Goal: Information Seeking & Learning: Learn about a topic

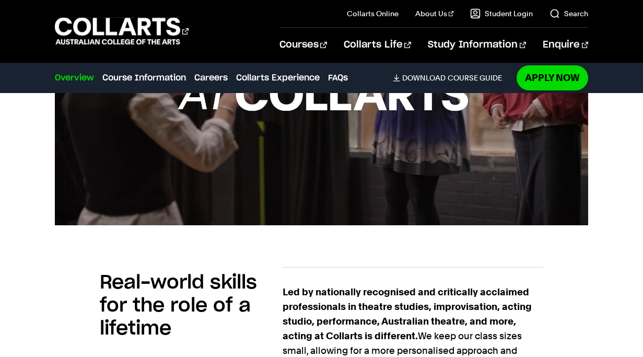
scroll to position [511, 0]
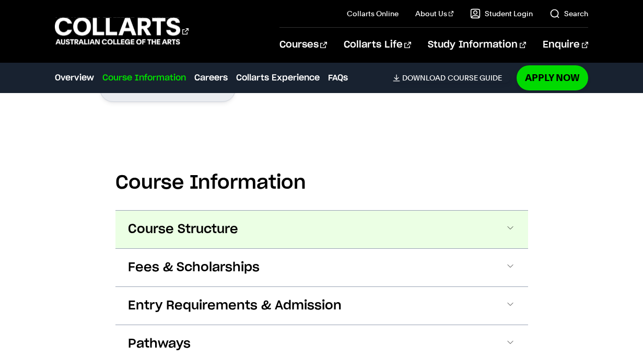
click at [367, 240] on button "Course Structure" at bounding box center [321, 230] width 413 height 38
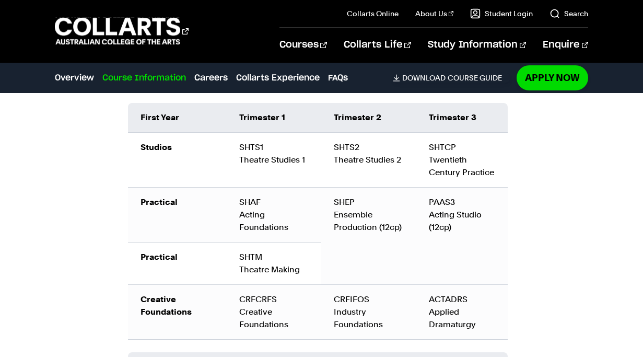
scroll to position [983, 0]
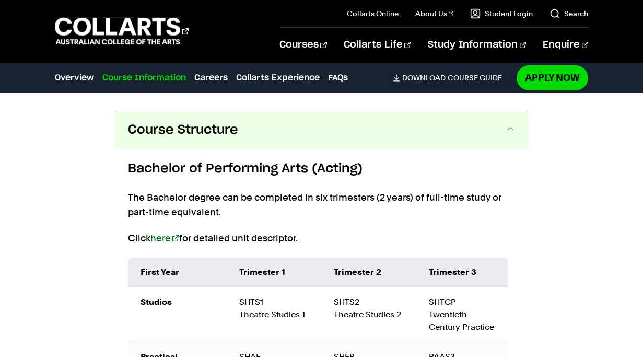
click at [371, 122] on button "Course Structure" at bounding box center [321, 130] width 413 height 38
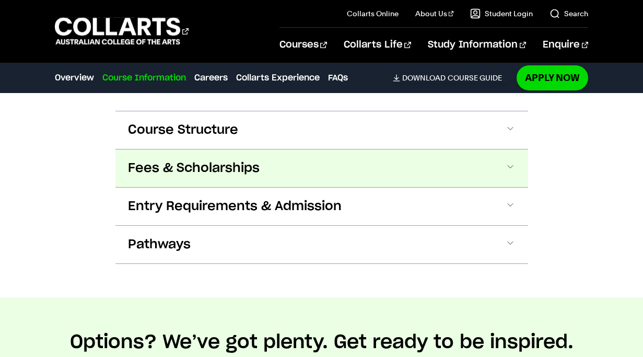
click at [344, 171] on button "Fees & Scholarships" at bounding box center [321, 168] width 413 height 38
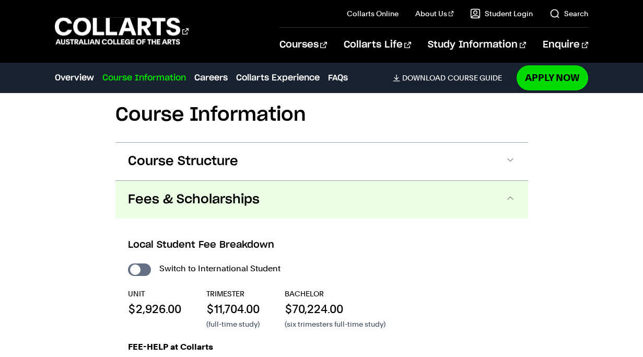
scroll to position [926, 0]
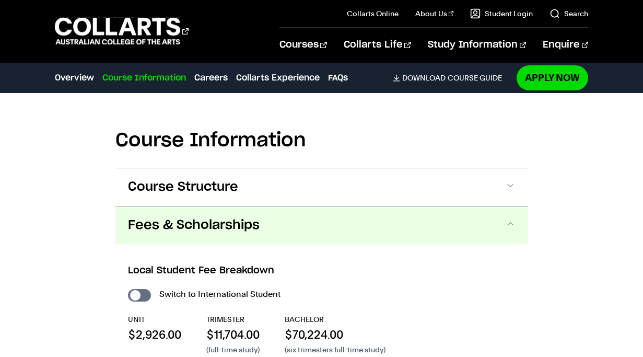
click at [362, 227] on button "Fees & Scholarships" at bounding box center [321, 225] width 413 height 38
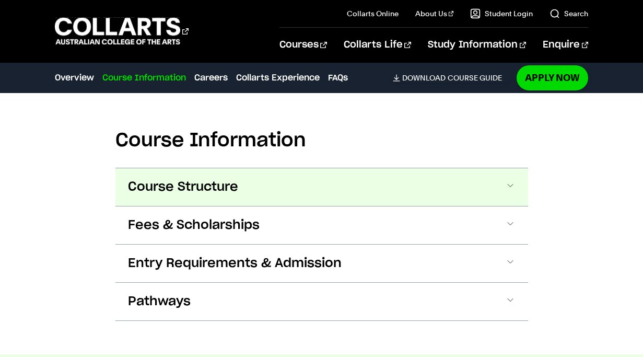
click at [346, 204] on button "Course Structure" at bounding box center [321, 187] width 413 height 38
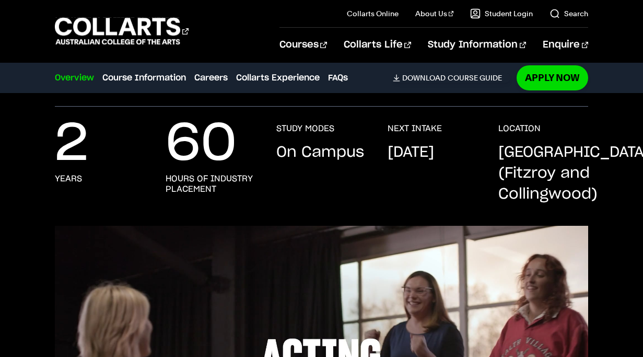
scroll to position [0, 0]
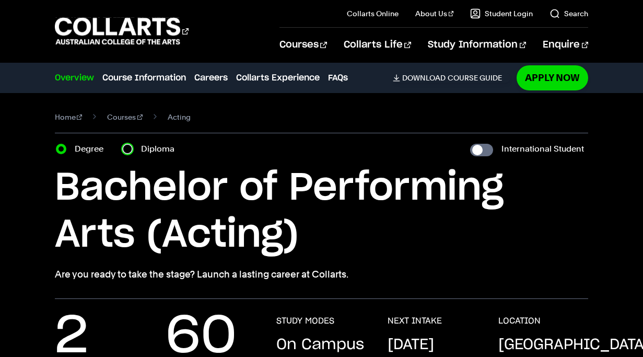
click at [126, 151] on input "Diploma" at bounding box center [127, 149] width 10 height 10
radio input "true"
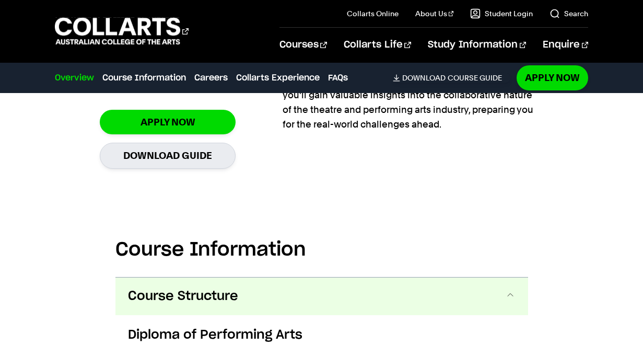
click at [470, 302] on button "Course Structure" at bounding box center [321, 297] width 413 height 38
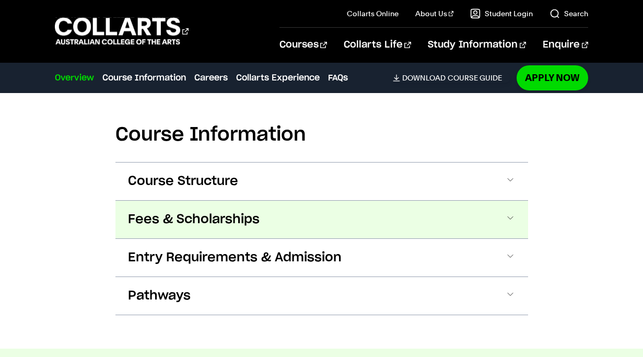
click at [445, 221] on button "Fees & Scholarships" at bounding box center [321, 220] width 413 height 38
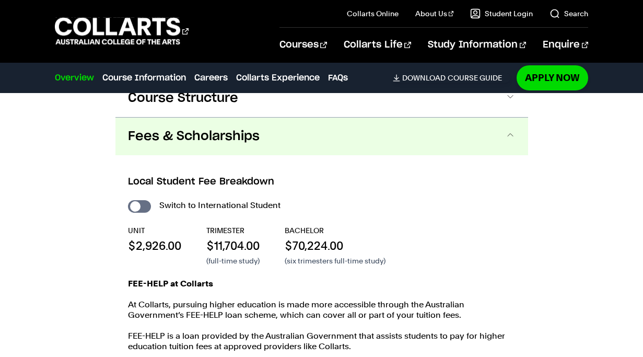
scroll to position [962, 0]
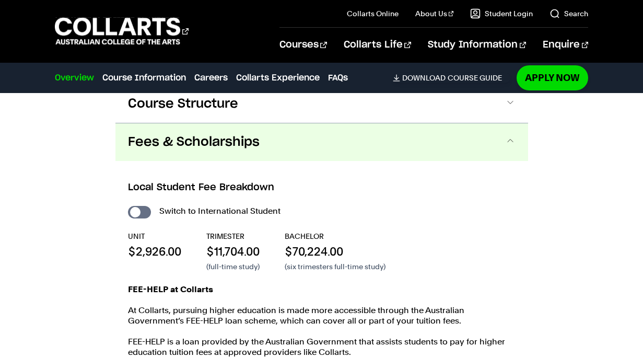
click at [451, 166] on div "Local Student Fee Breakdown Switch to International Student UNIT $2,926.00 TRIM…" at bounding box center [321, 280] width 413 height 238
click at [433, 133] on button "Fees & Scholarships" at bounding box center [321, 142] width 413 height 38
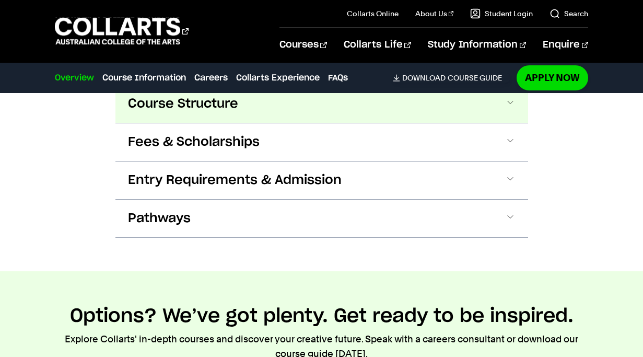
click at [431, 111] on button "Course Structure" at bounding box center [321, 104] width 413 height 38
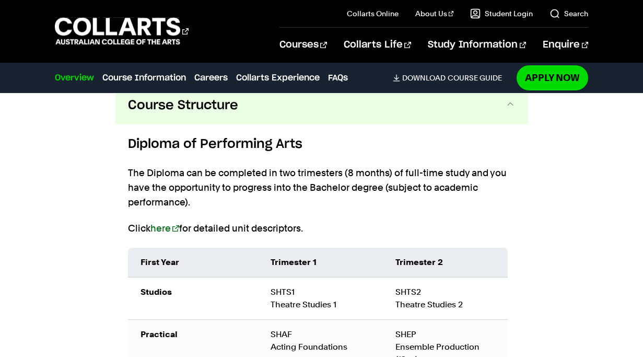
scroll to position [956, 0]
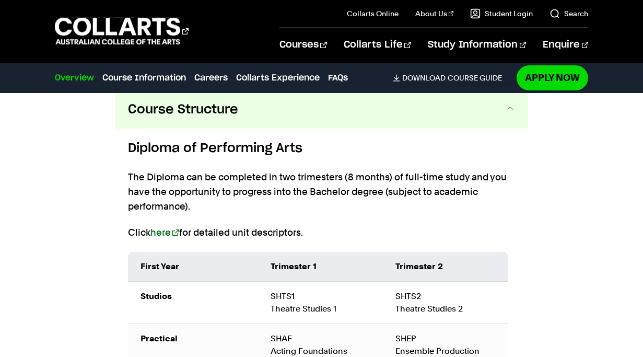
click at [492, 120] on button "Course Structure" at bounding box center [321, 110] width 413 height 38
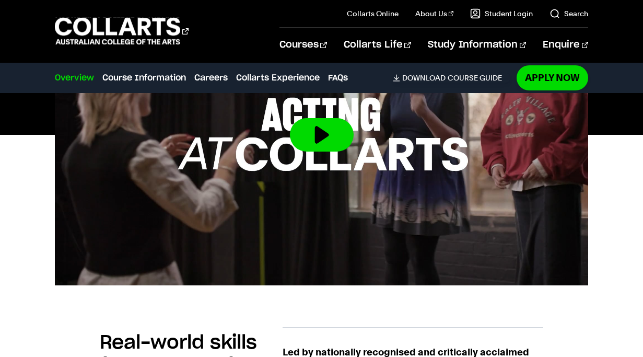
scroll to position [0, 0]
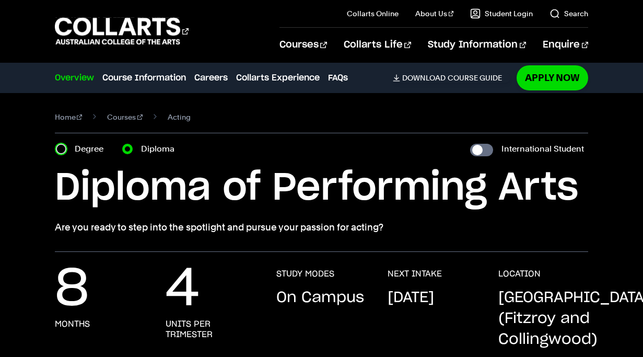
click at [58, 148] on input "Degree" at bounding box center [61, 149] width 10 height 10
radio input "true"
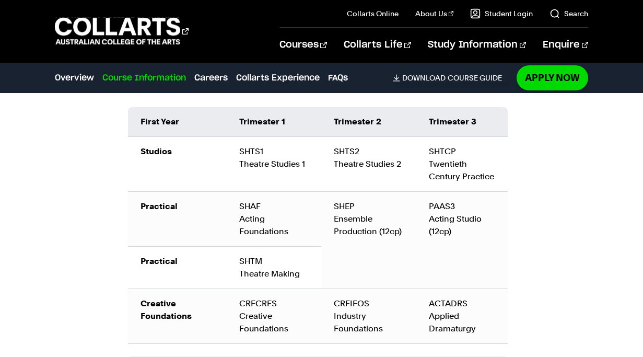
scroll to position [1135, 0]
